Goal: Task Accomplishment & Management: Manage account settings

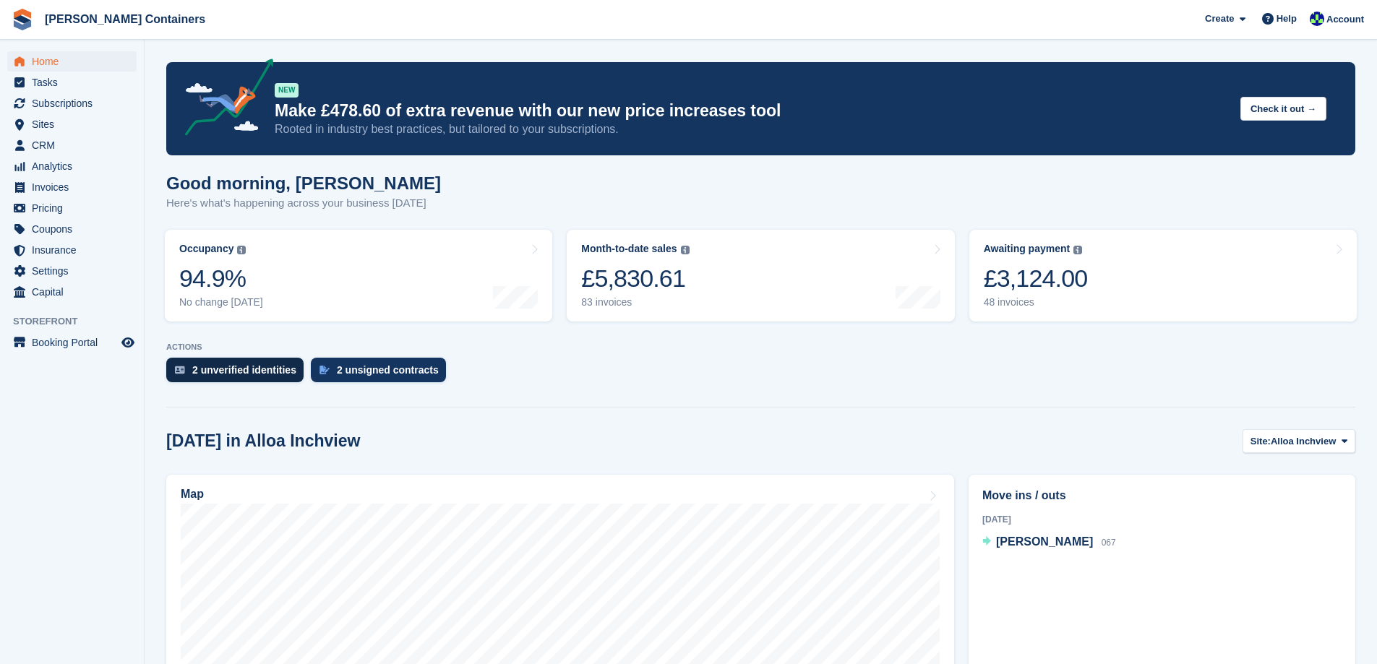
click at [218, 381] on div "2 unverified identities" at bounding box center [234, 370] width 137 height 25
click at [1001, 539] on span "[PERSON_NAME]" at bounding box center [1044, 542] width 97 height 12
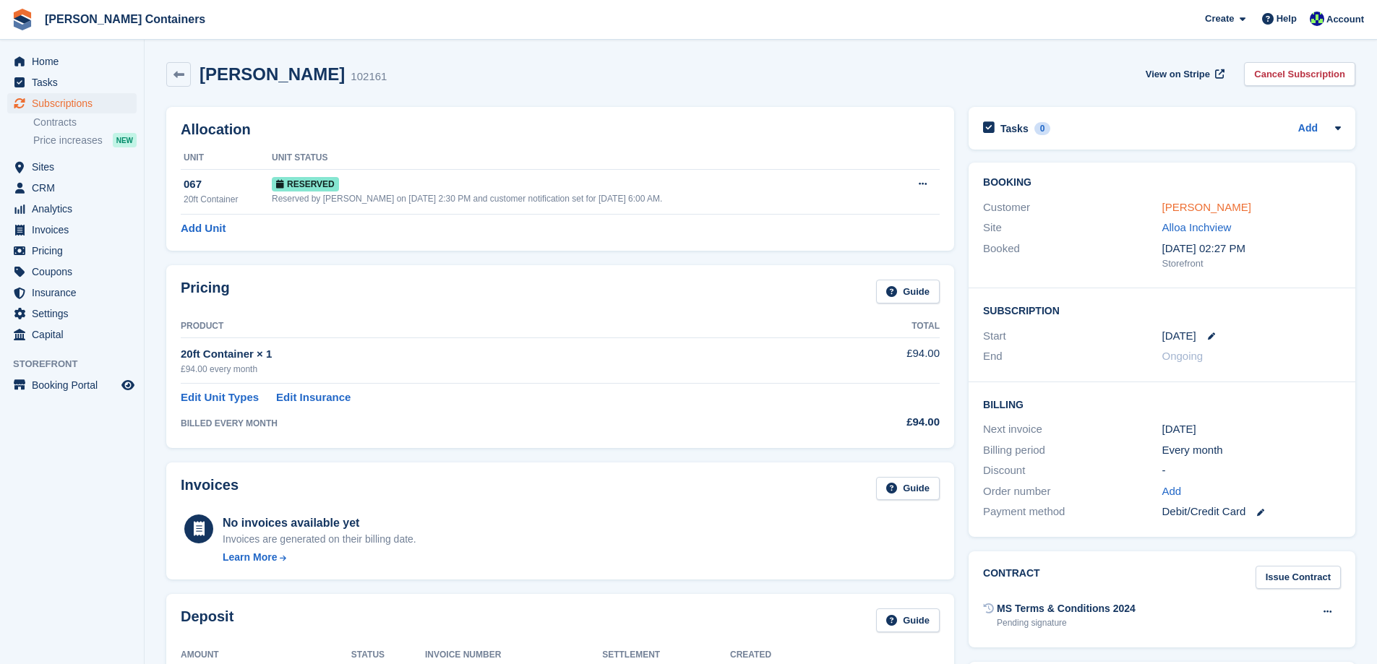
click at [1176, 204] on link "[PERSON_NAME]" at bounding box center [1207, 207] width 89 height 12
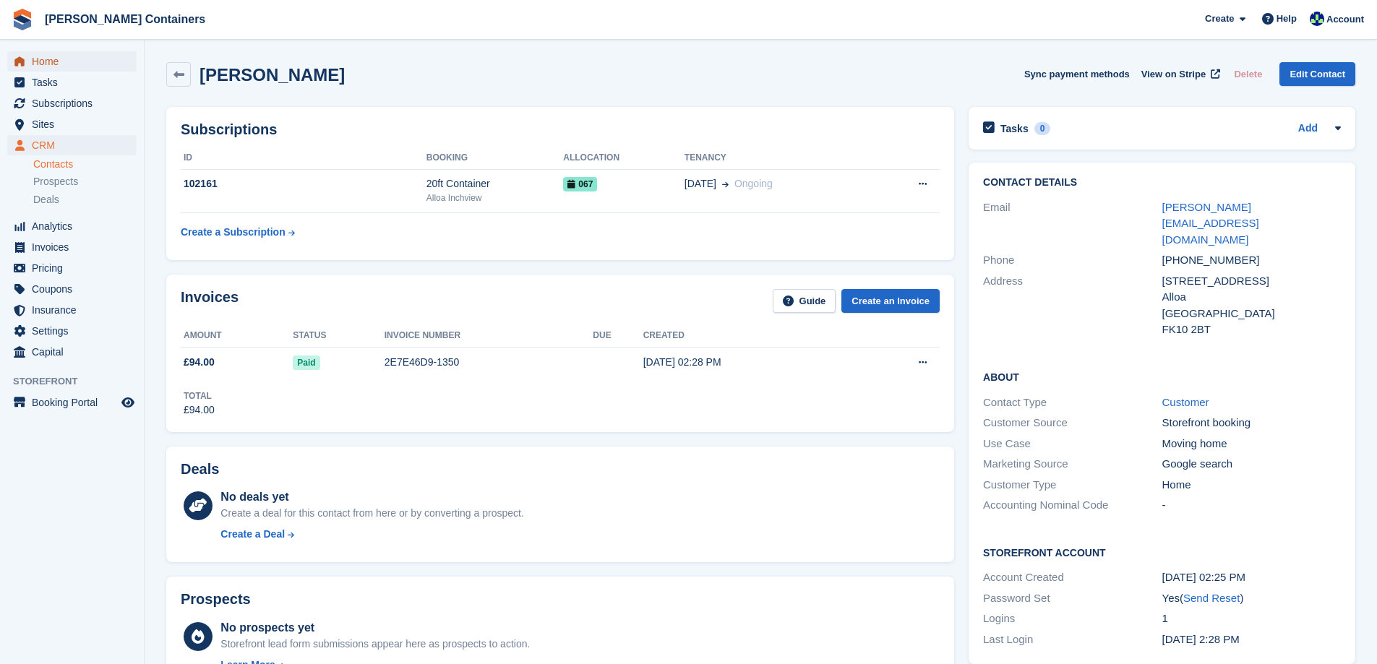
click at [38, 59] on span "Home" at bounding box center [75, 61] width 87 height 20
